Goal: Book appointment/travel/reservation

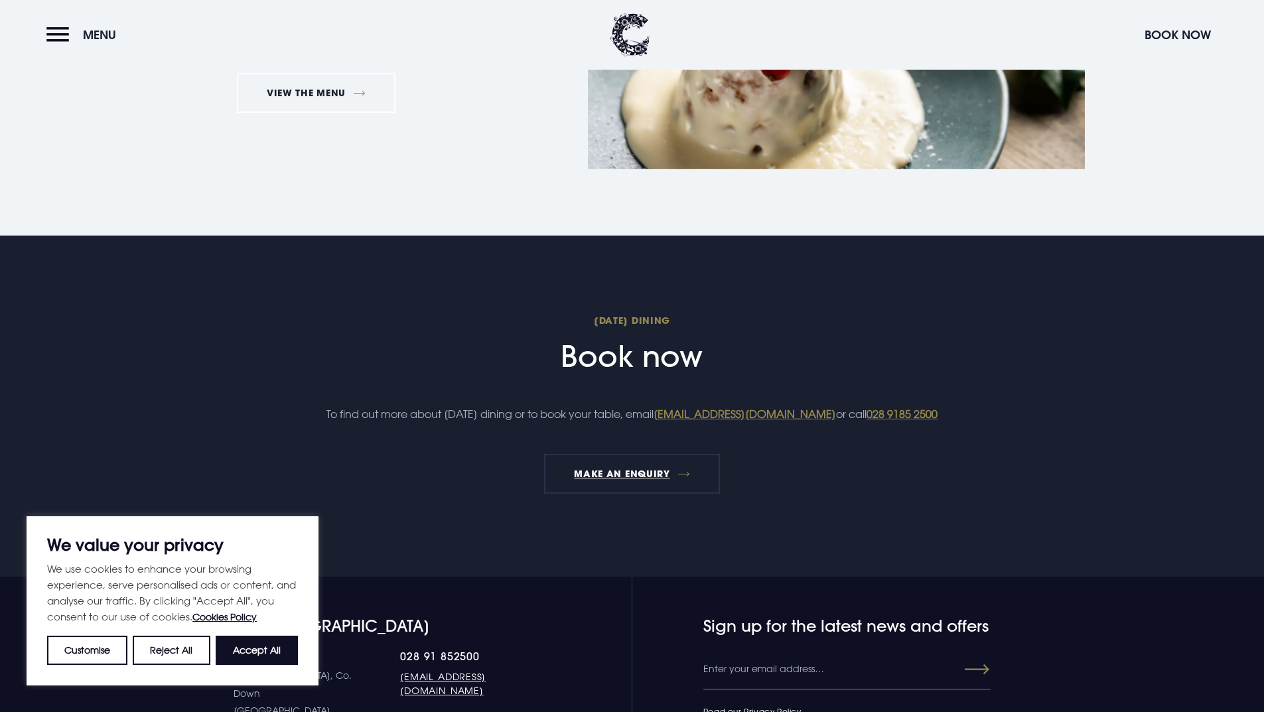
scroll to position [1592, 0]
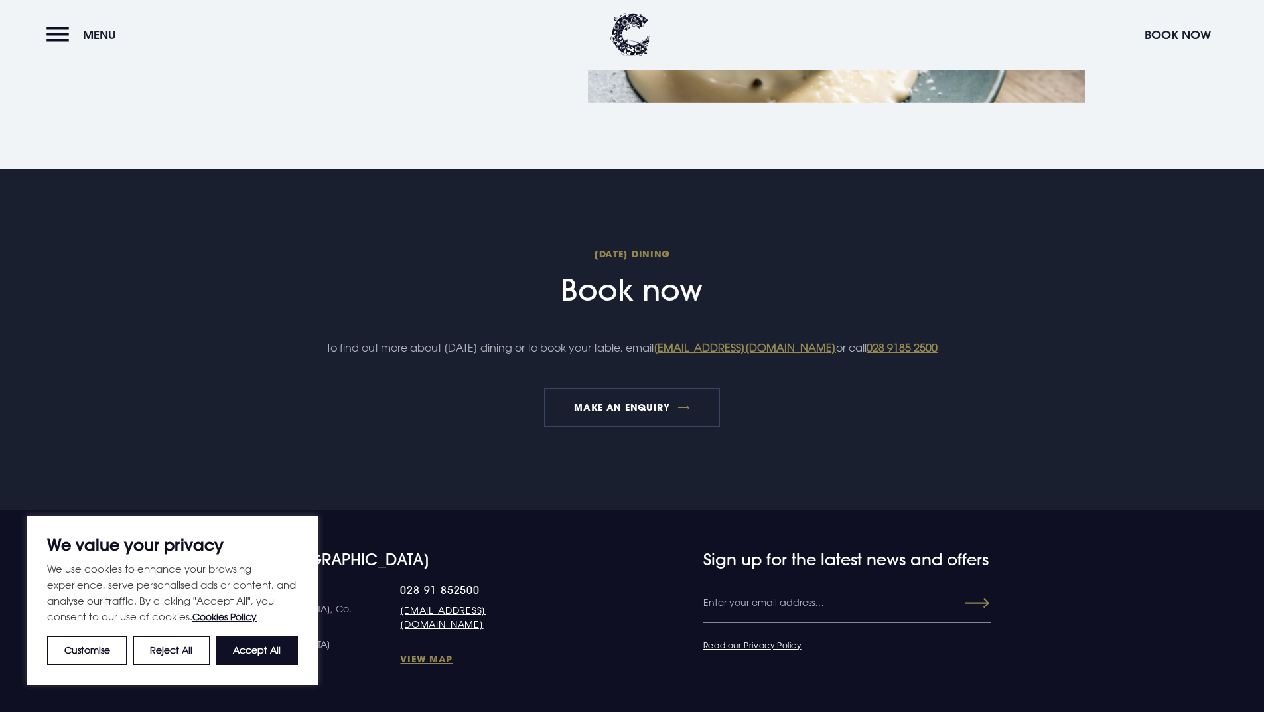
click at [648, 422] on link "MAKE AN ENQUIRY" at bounding box center [632, 407] width 176 height 40
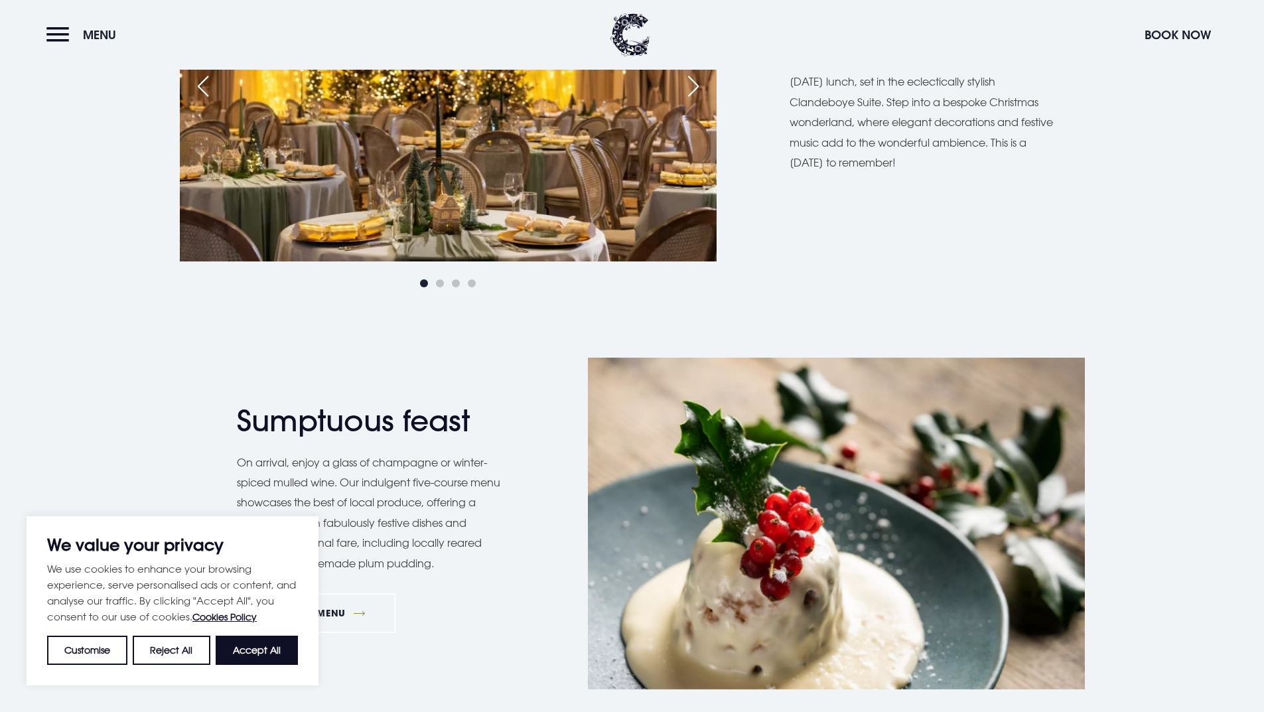
scroll to position [995, 0]
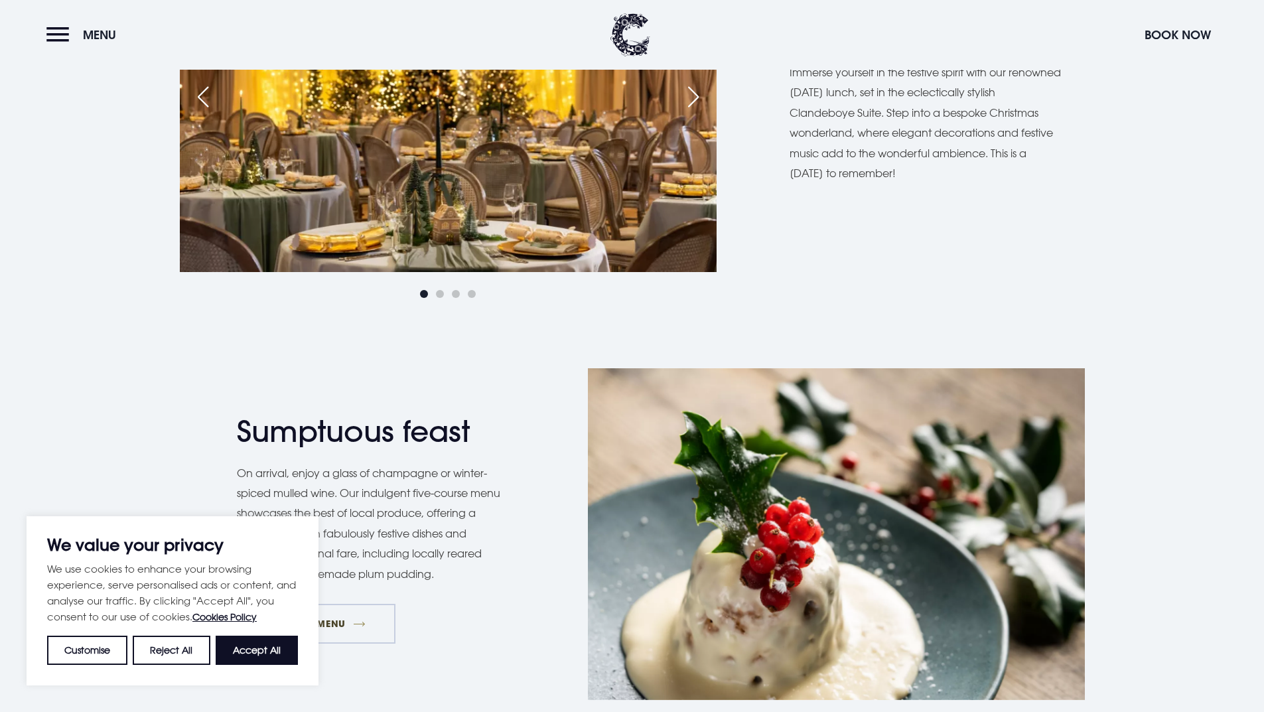
click at [363, 630] on link "VIEW THE MENU" at bounding box center [316, 624] width 159 height 40
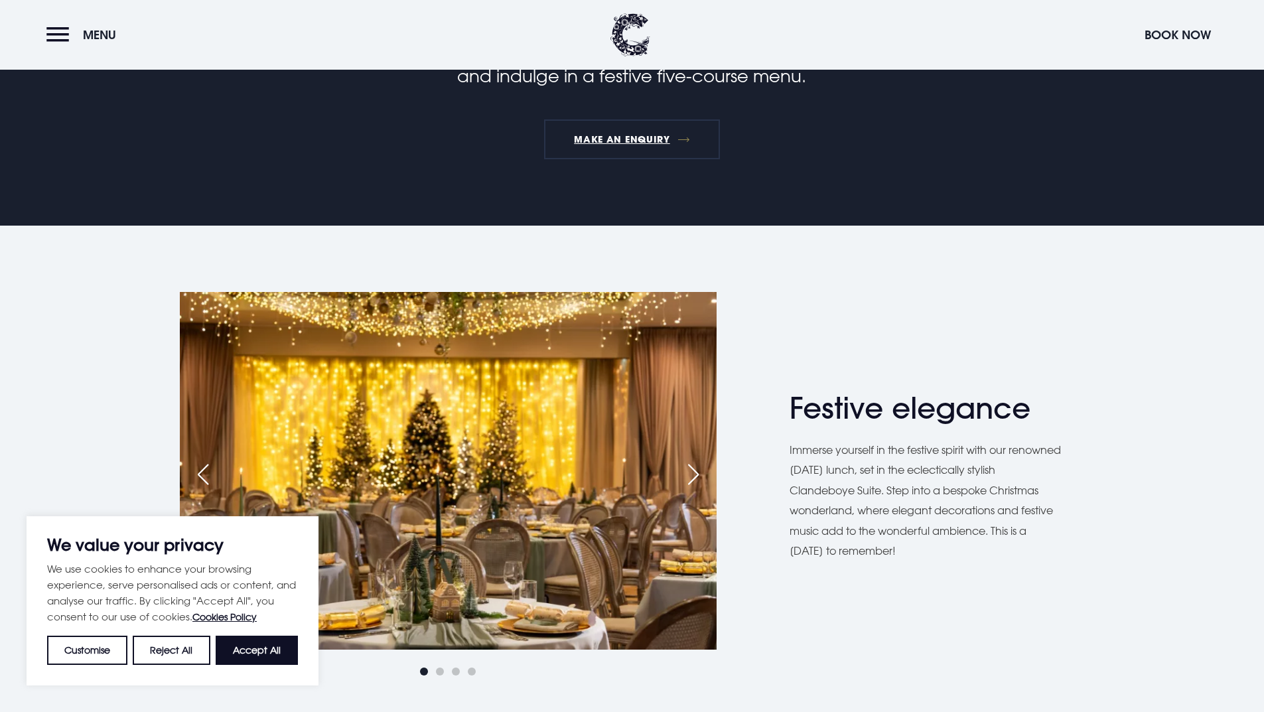
scroll to position [663, 0]
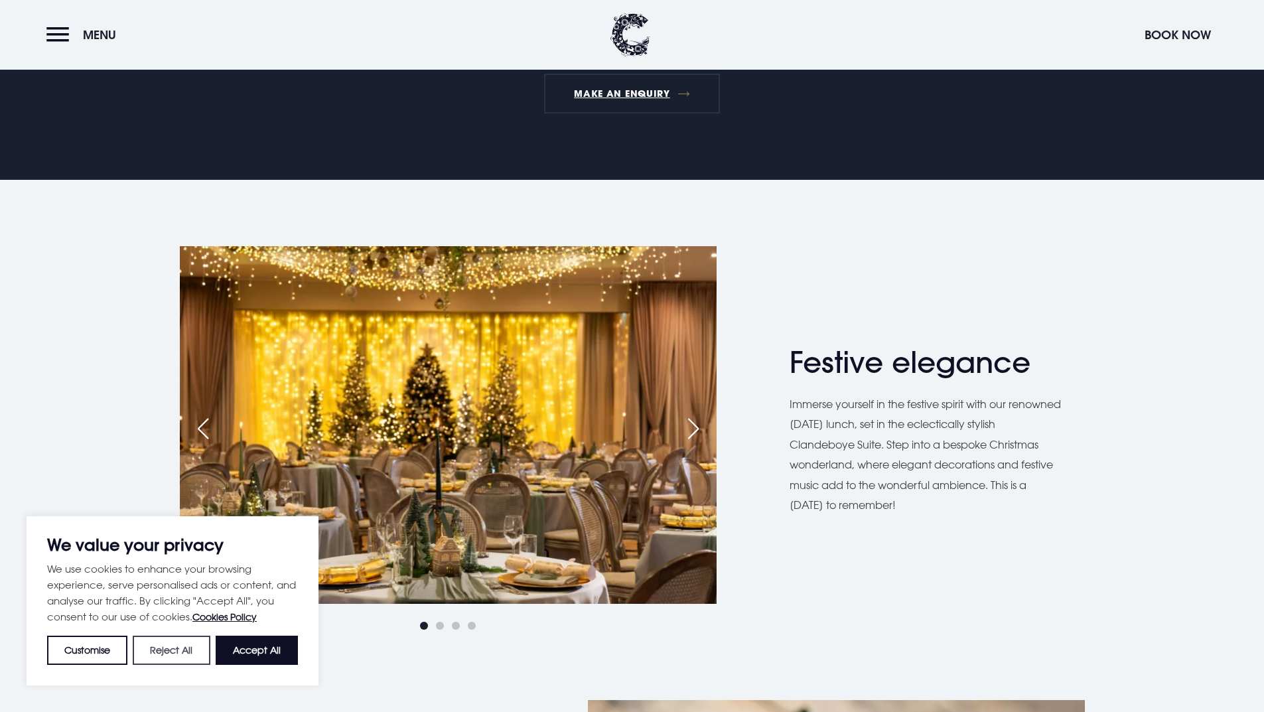
click at [175, 647] on button "Reject All" at bounding box center [171, 650] width 77 height 29
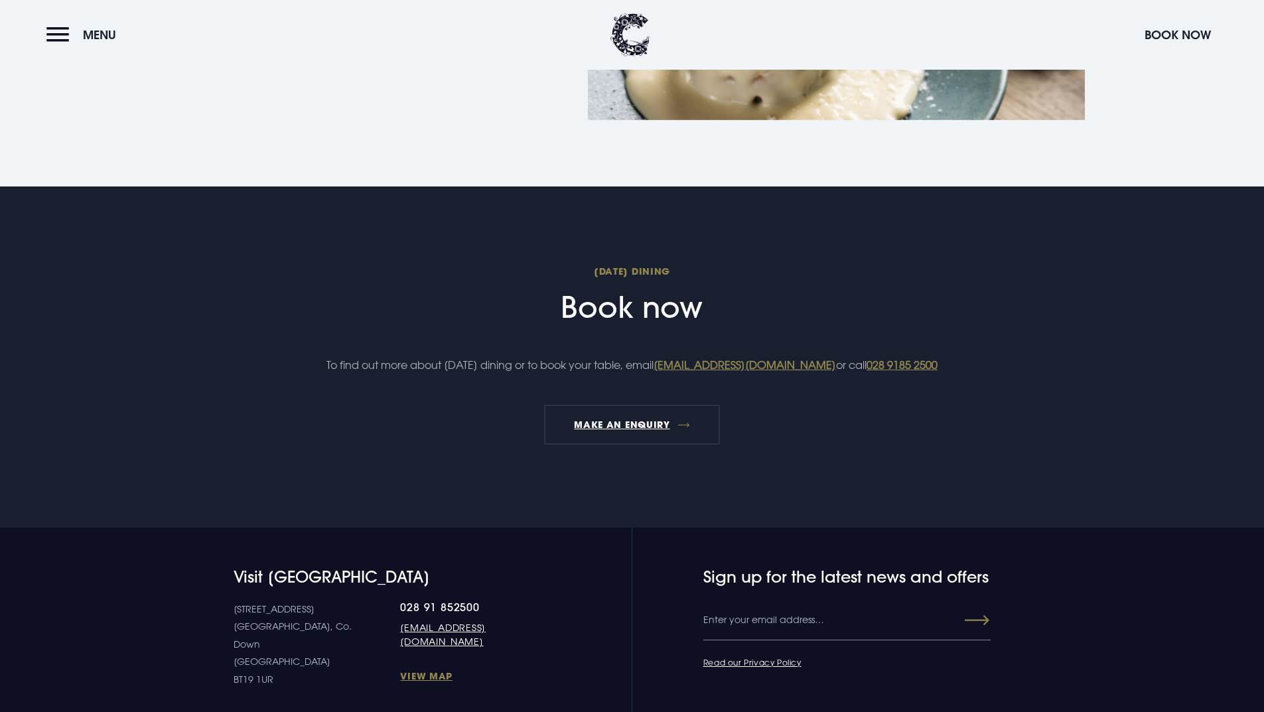
scroll to position [1592, 0]
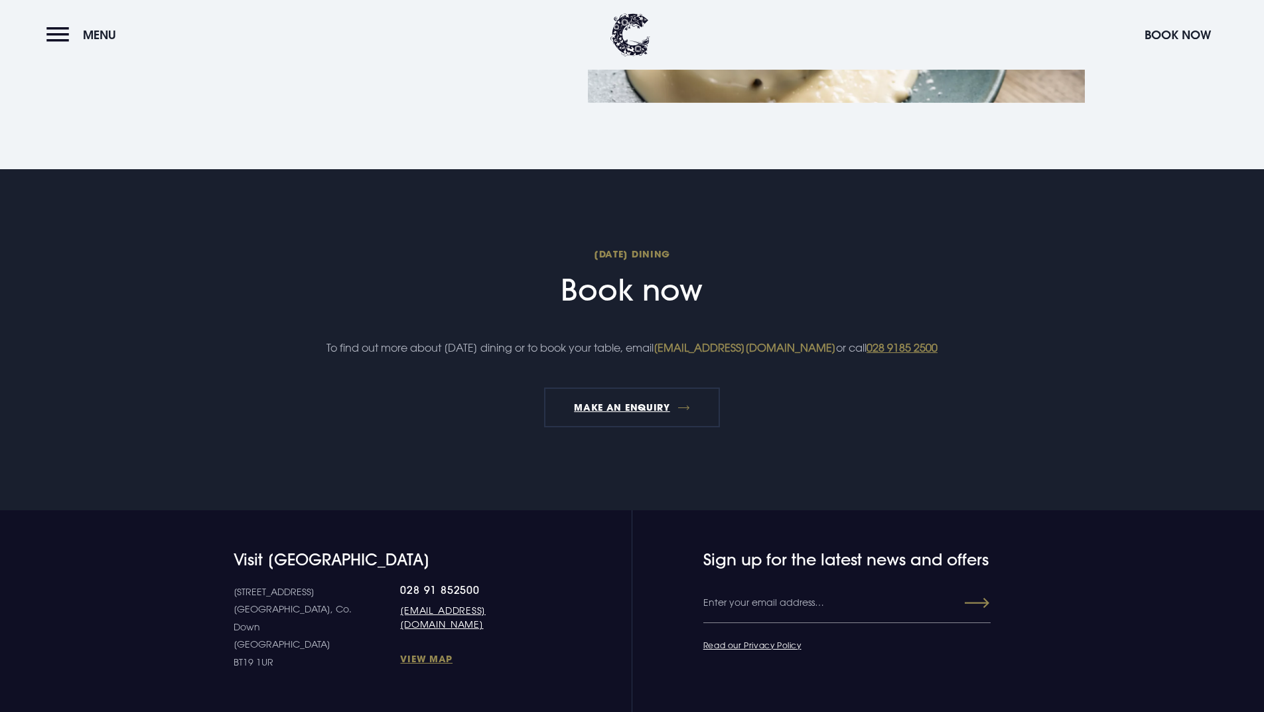
click at [788, 346] on link "[EMAIL_ADDRESS][DOMAIN_NAME]" at bounding box center [744, 347] width 182 height 13
